Goal: Task Accomplishment & Management: Use online tool/utility

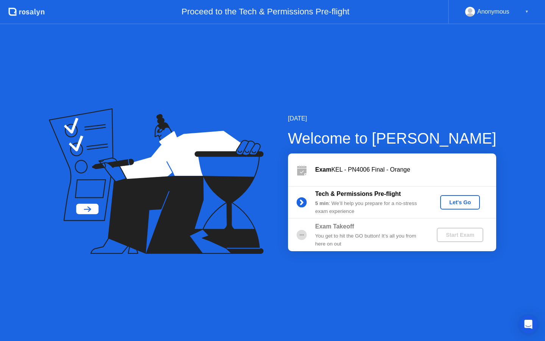
click at [465, 203] on div "Let's Go" at bounding box center [460, 202] width 34 height 6
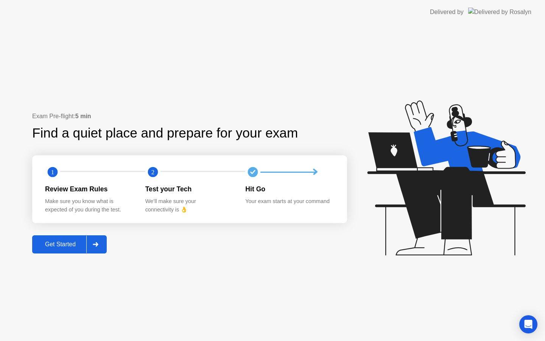
click at [64, 245] on div "Get Started" at bounding box center [60, 244] width 52 height 7
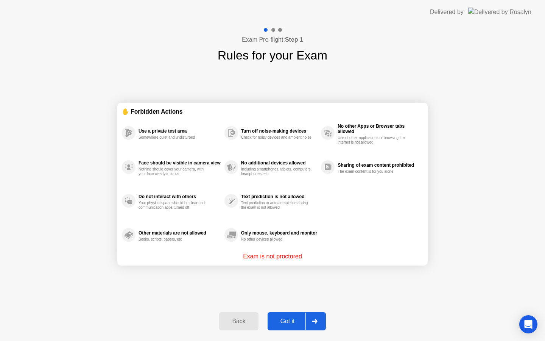
click at [287, 322] on div "Got it" at bounding box center [288, 321] width 36 height 7
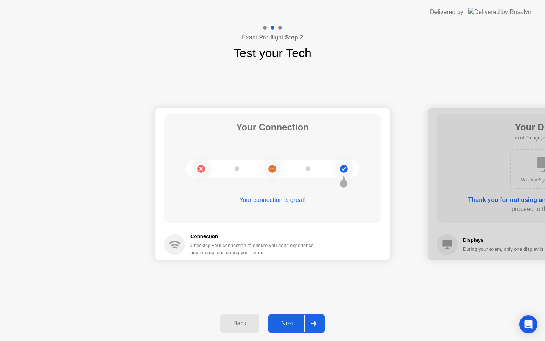
click at [298, 332] on button "Next" at bounding box center [297, 323] width 56 height 18
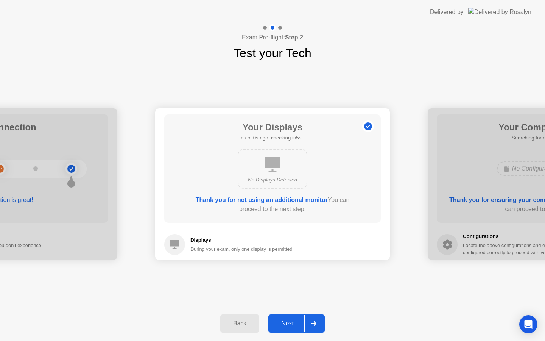
click at [298, 332] on button "Next" at bounding box center [297, 323] width 56 height 18
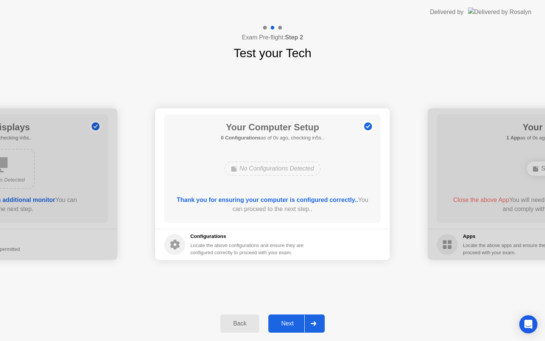
click at [298, 332] on button "Next" at bounding box center [297, 323] width 56 height 18
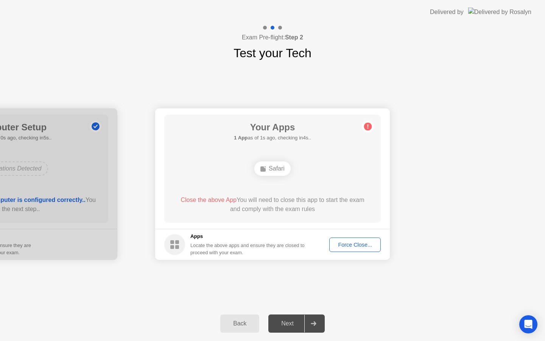
click at [351, 242] on div "Force Close..." at bounding box center [355, 245] width 46 height 6
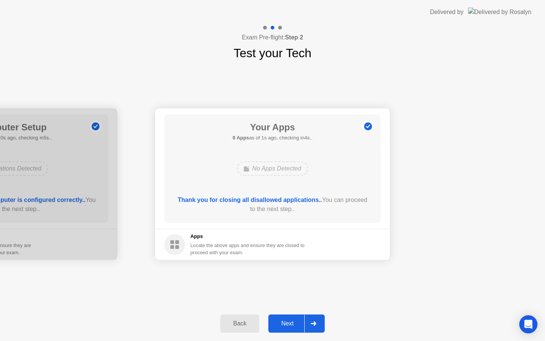
click at [292, 317] on button "Next" at bounding box center [297, 323] width 56 height 18
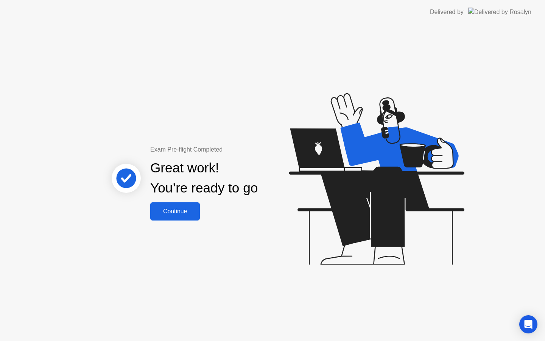
click at [186, 208] on div "Continue" at bounding box center [175, 211] width 45 height 7
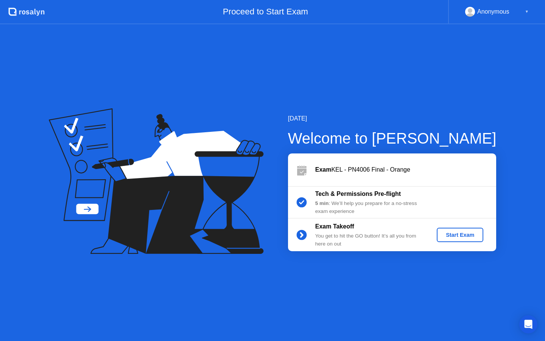
click at [444, 233] on div "Start Exam" at bounding box center [460, 235] width 41 height 6
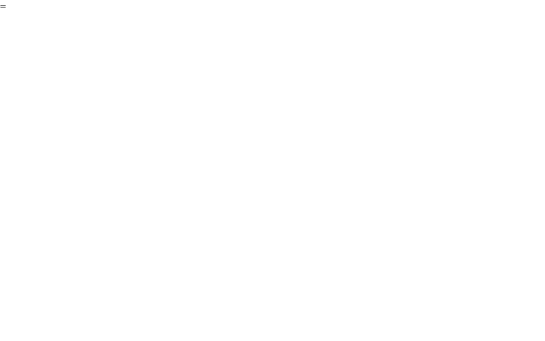
click at [6, 8] on button "End Proctoring Session" at bounding box center [3, 6] width 6 height 2
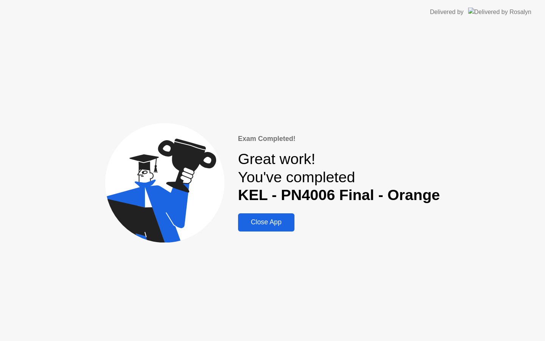
click at [272, 221] on div "Close App" at bounding box center [266, 222] width 52 height 8
